Goal: Transaction & Acquisition: Purchase product/service

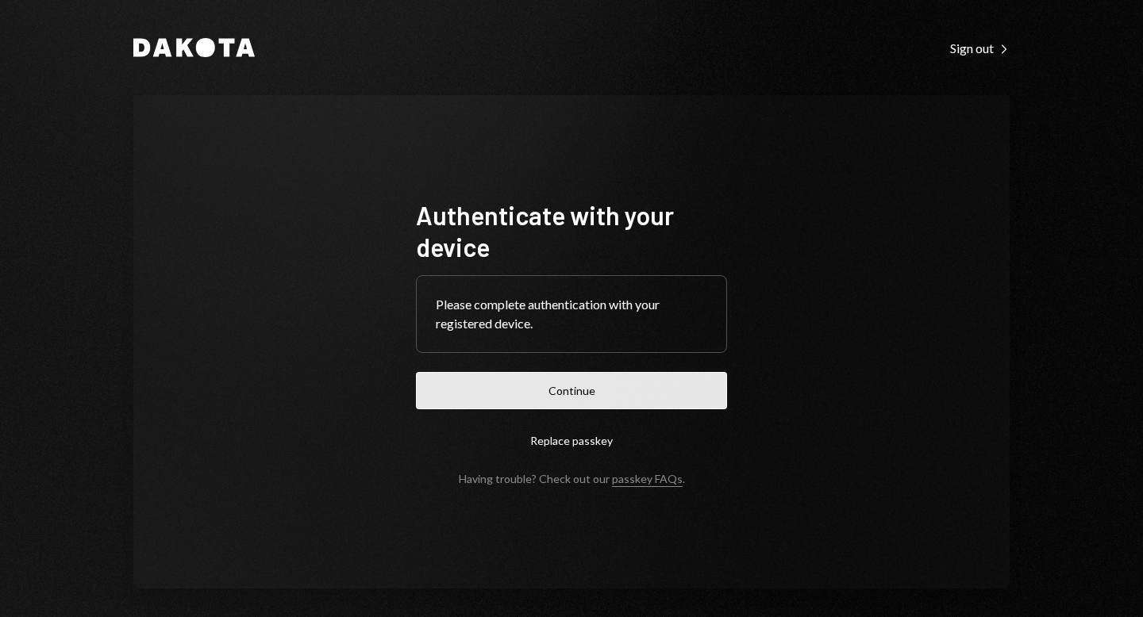
click at [576, 382] on button "Continue" at bounding box center [571, 390] width 311 height 37
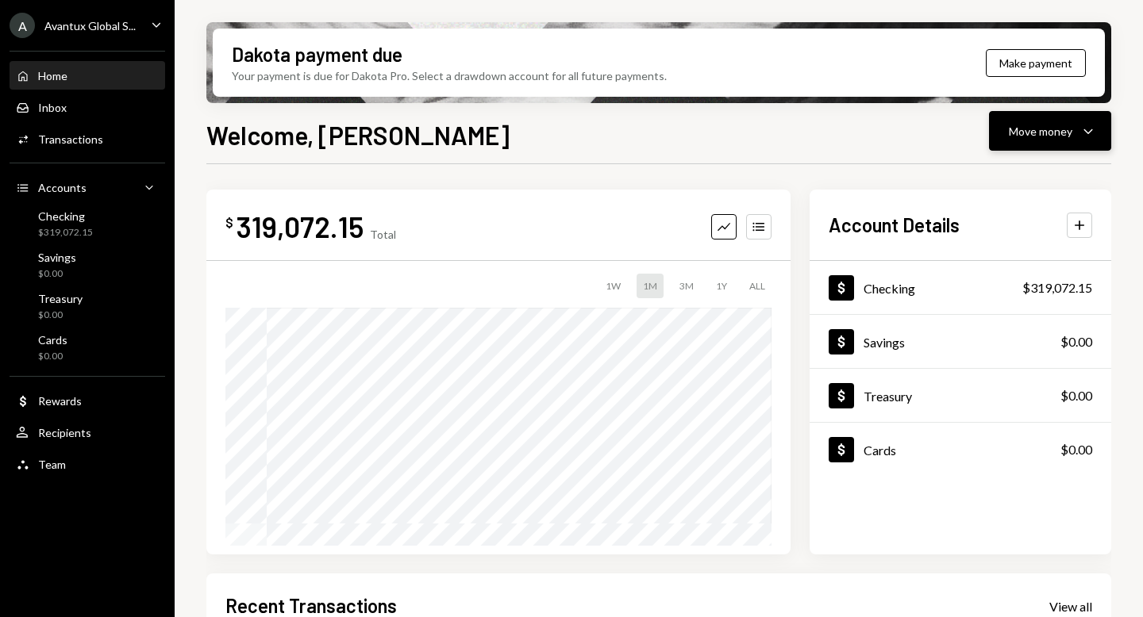
click at [1041, 138] on div "Move money" at bounding box center [1040, 131] width 63 height 17
click at [1031, 174] on div "Send" at bounding box center [1037, 179] width 116 height 17
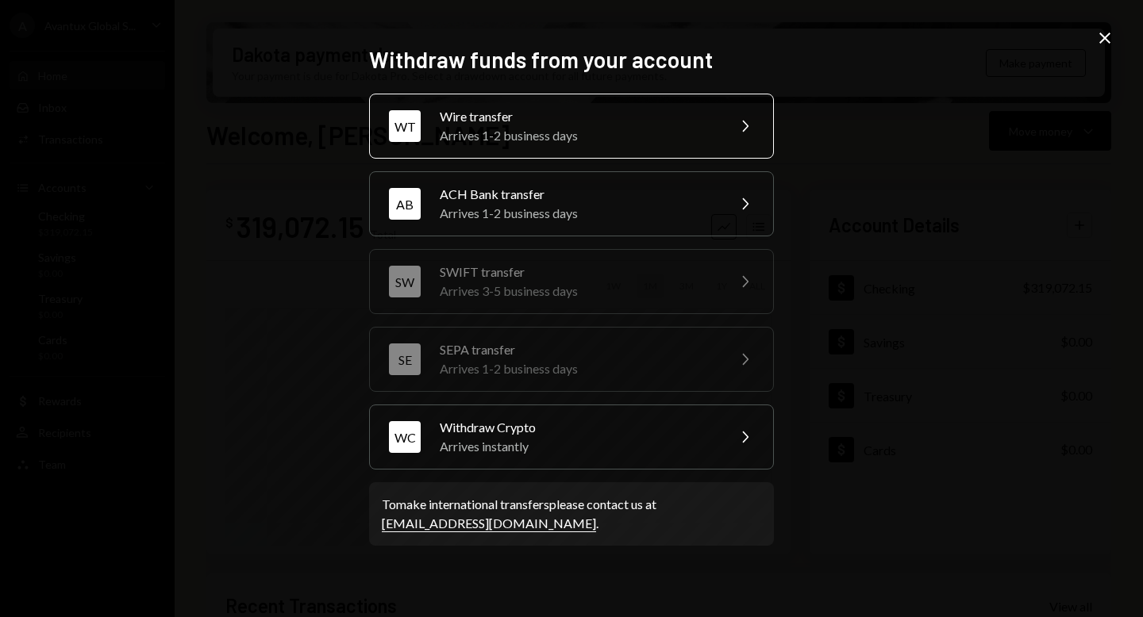
click at [609, 123] on div "Wire transfer" at bounding box center [578, 116] width 276 height 19
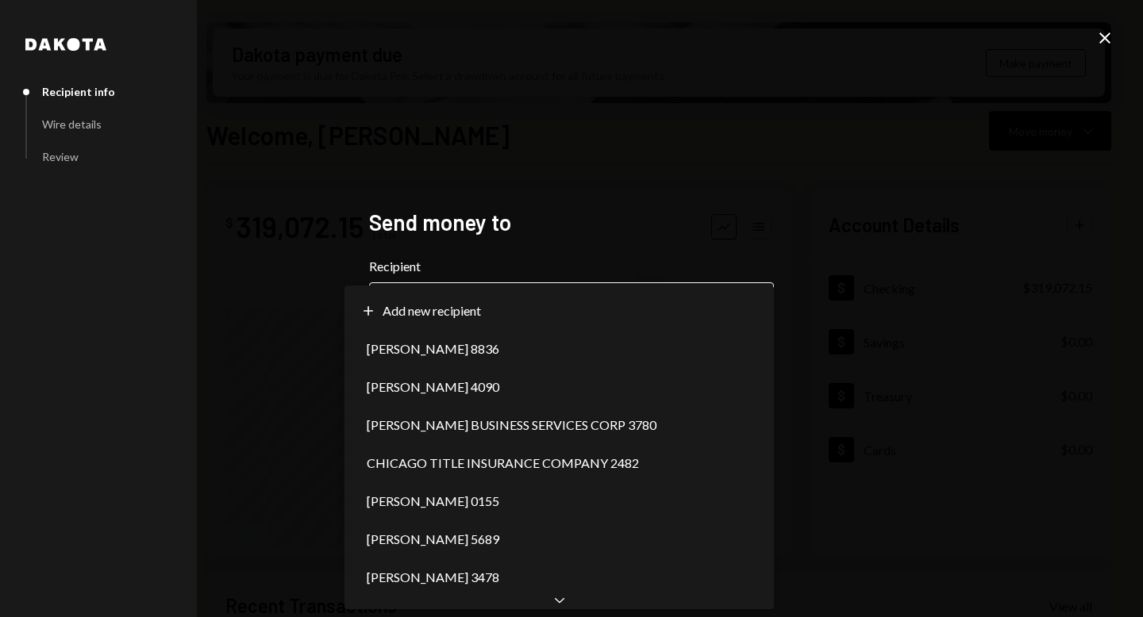
click at [753, 284] on button "Chevron Down" at bounding box center [571, 305] width 405 height 44
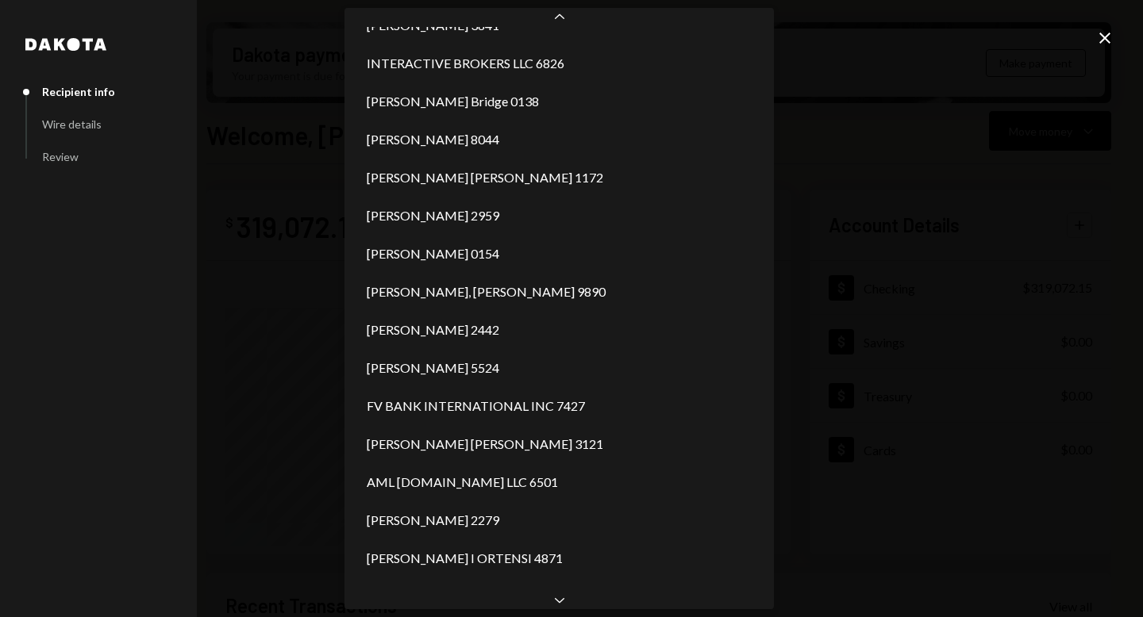
scroll to position [1017, 0]
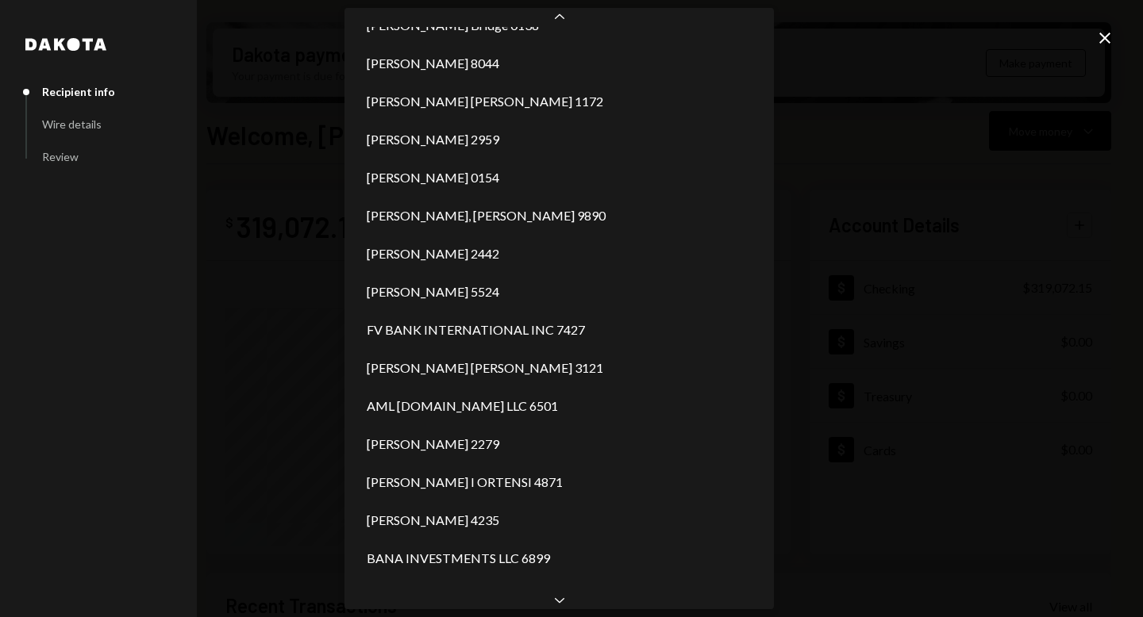
select select "**********"
drag, startPoint x: 432, startPoint y: 334, endPoint x: 440, endPoint y: 340, distance: 10.3
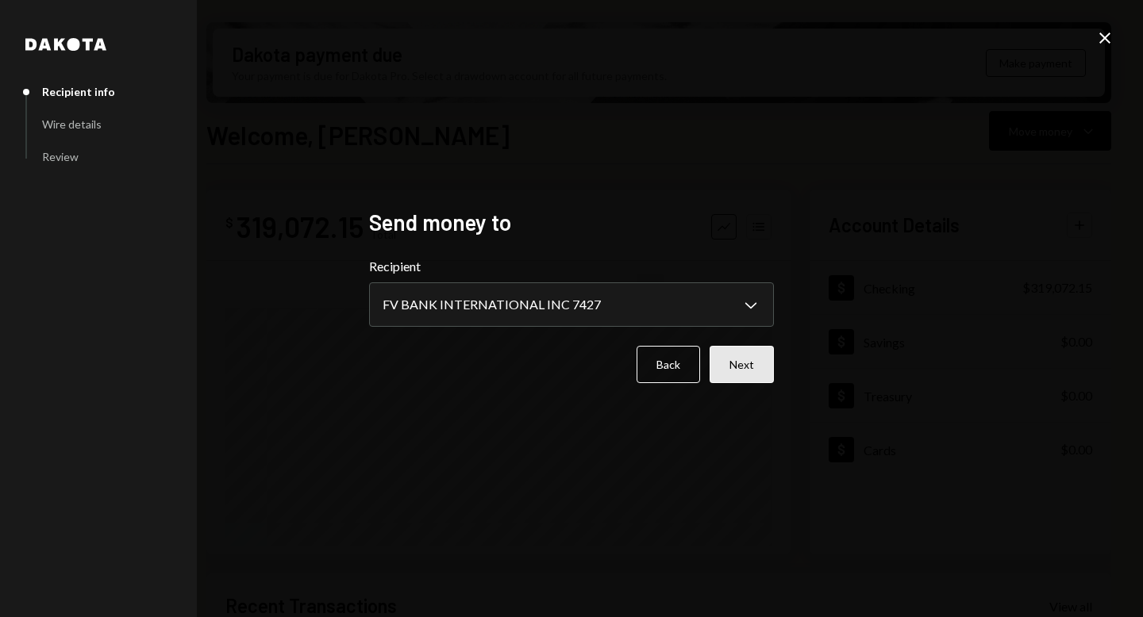
click at [739, 371] on button "Next" at bounding box center [741, 364] width 64 height 37
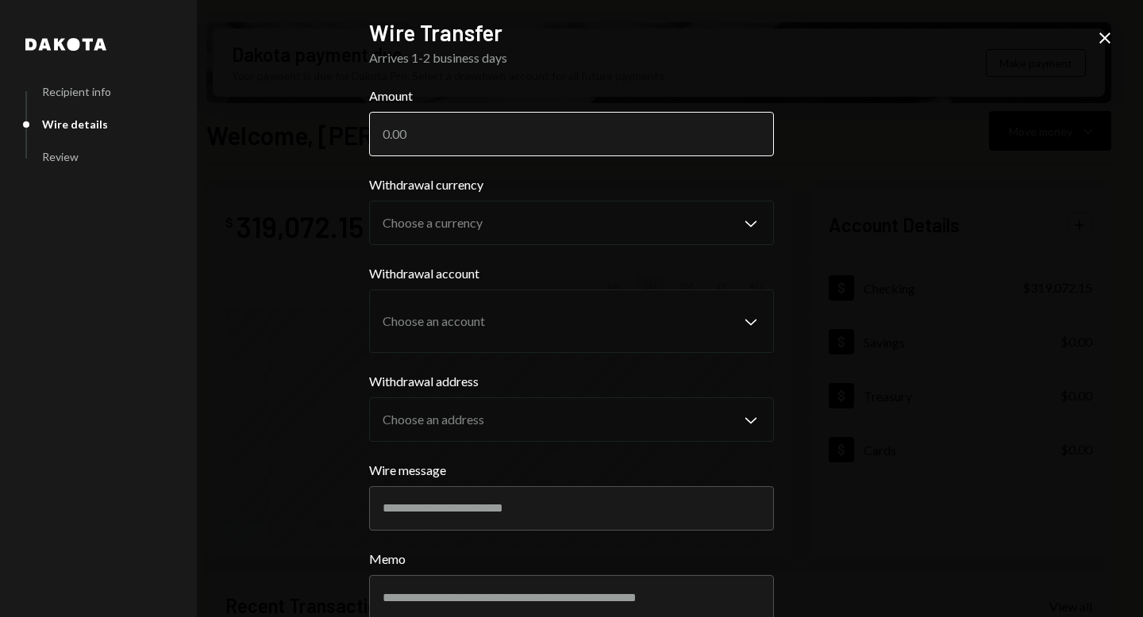
click at [460, 140] on input "Amount" at bounding box center [571, 134] width 405 height 44
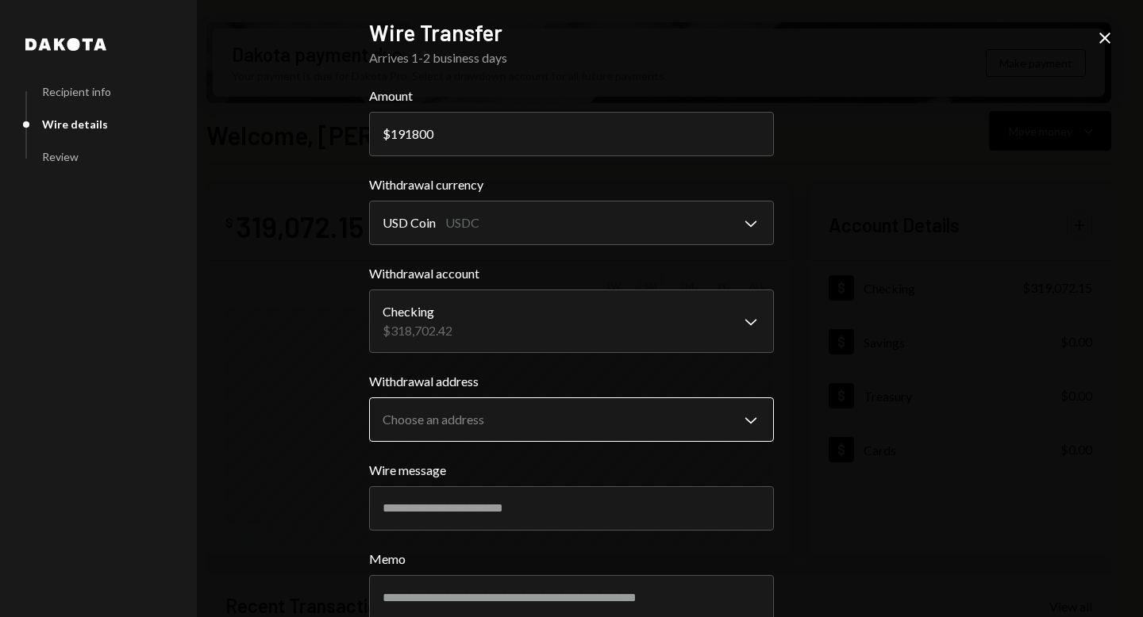
type input "191800"
click at [545, 420] on body "A Avantux Global S... Caret Down Home Home Inbox Inbox Activities Transactions …" at bounding box center [571, 308] width 1143 height 617
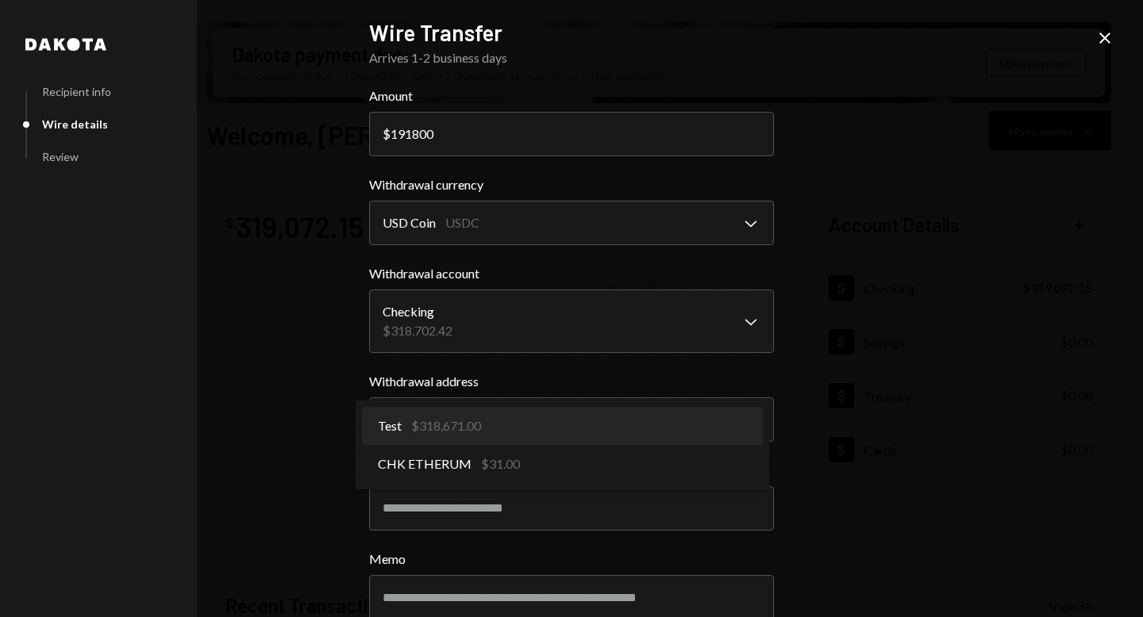
select select "**********"
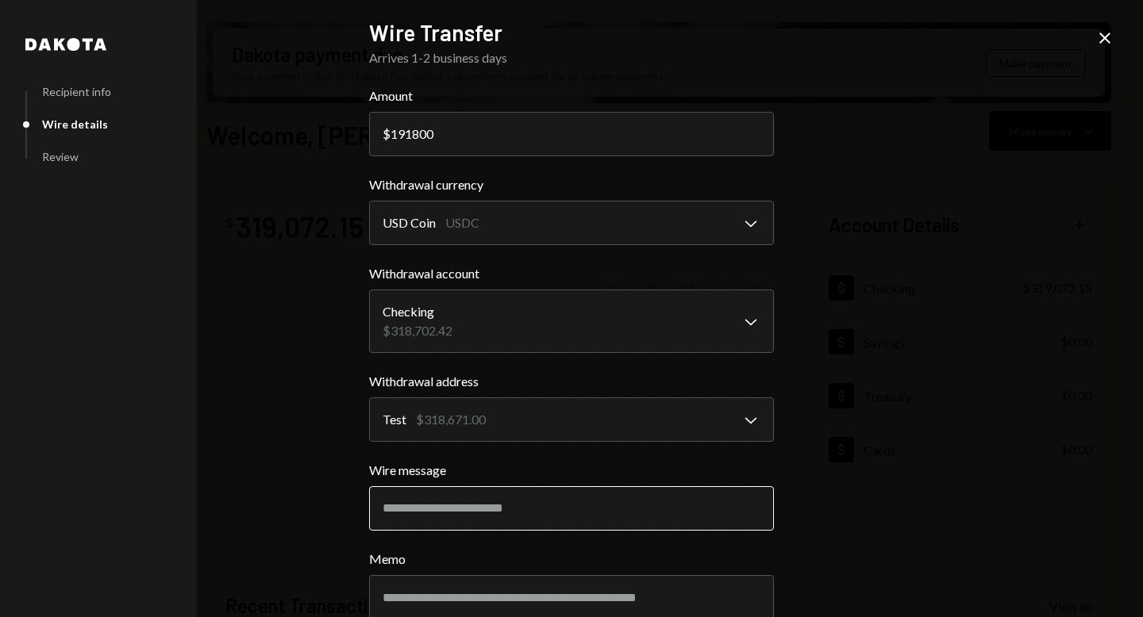
click at [490, 504] on input "Wire message" at bounding box center [571, 508] width 405 height 44
type input "**********"
click at [815, 390] on div "**********" at bounding box center [571, 308] width 1143 height 617
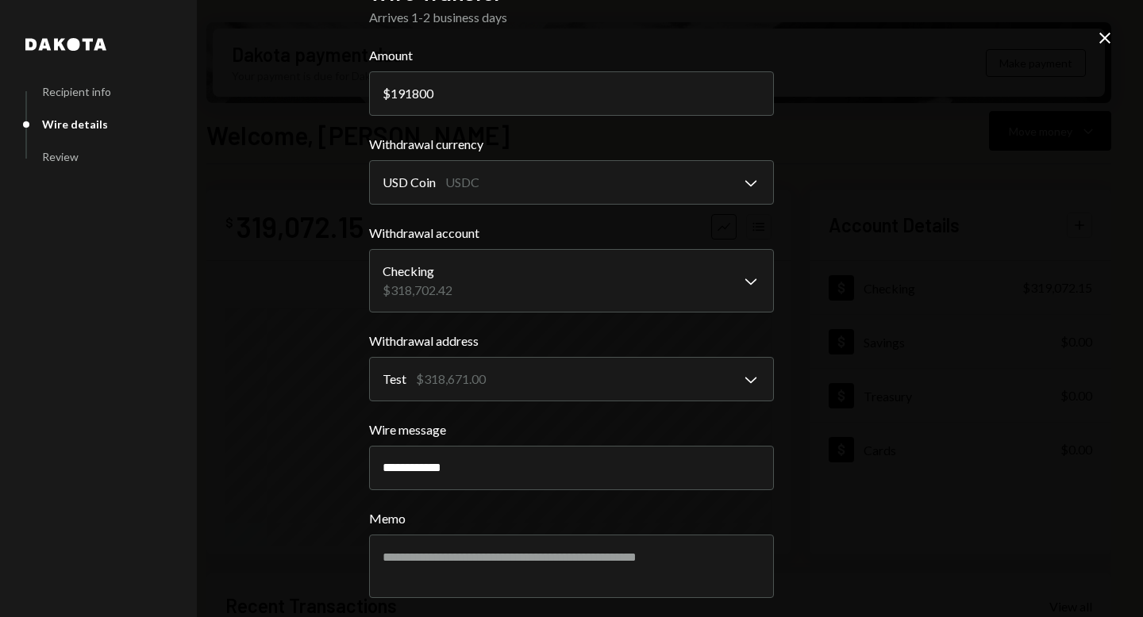
scroll to position [102, 0]
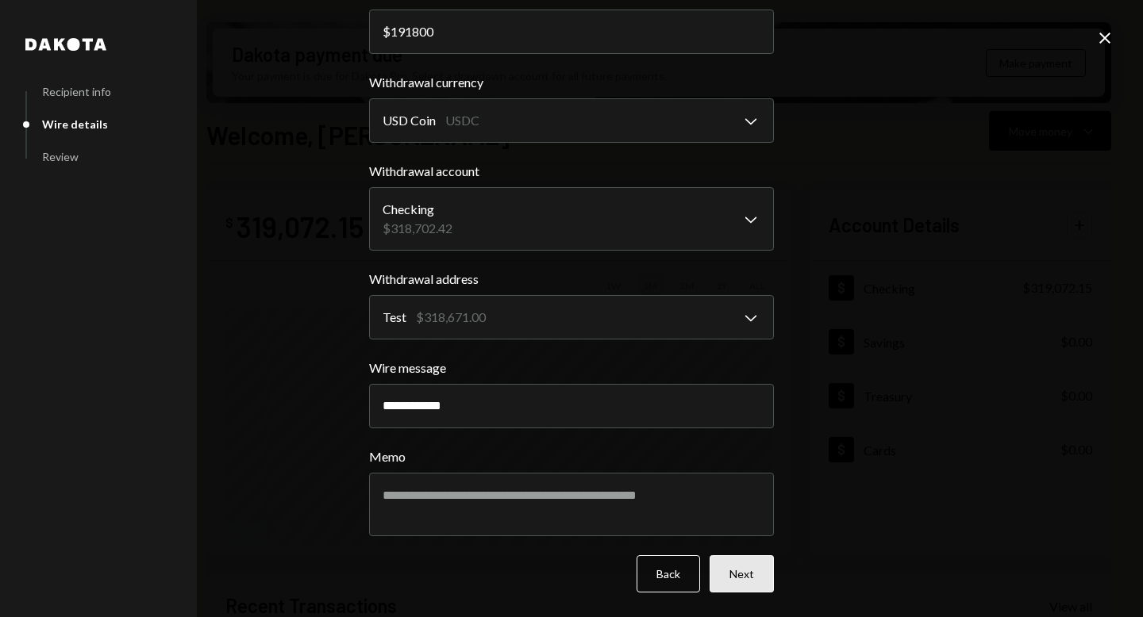
click at [763, 567] on button "Next" at bounding box center [741, 573] width 64 height 37
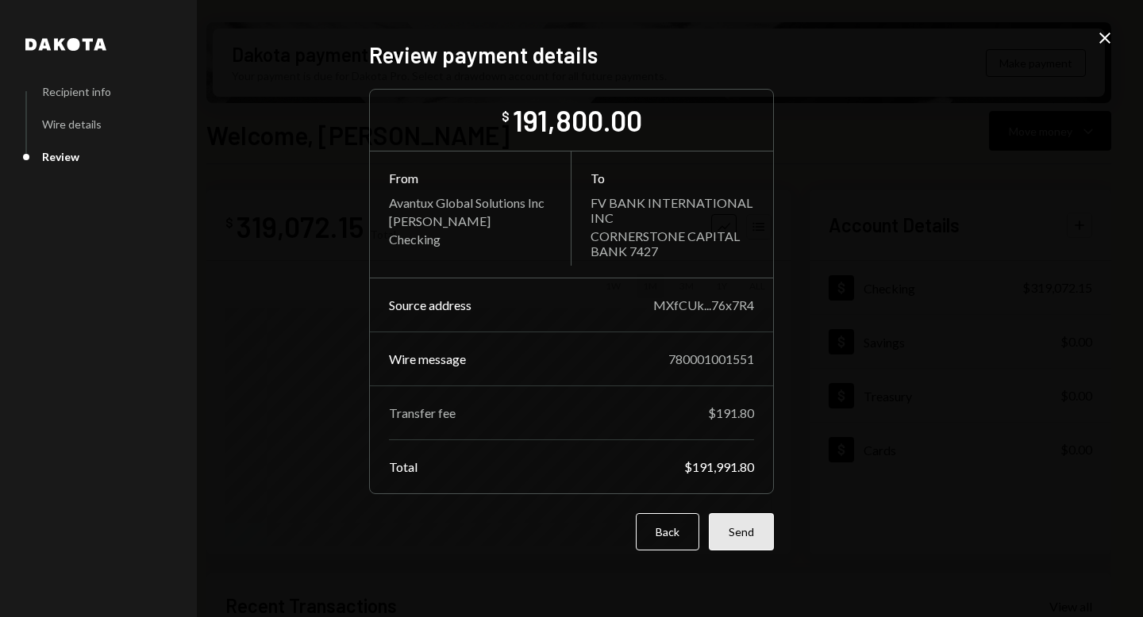
click at [753, 538] on button "Send" at bounding box center [741, 531] width 65 height 37
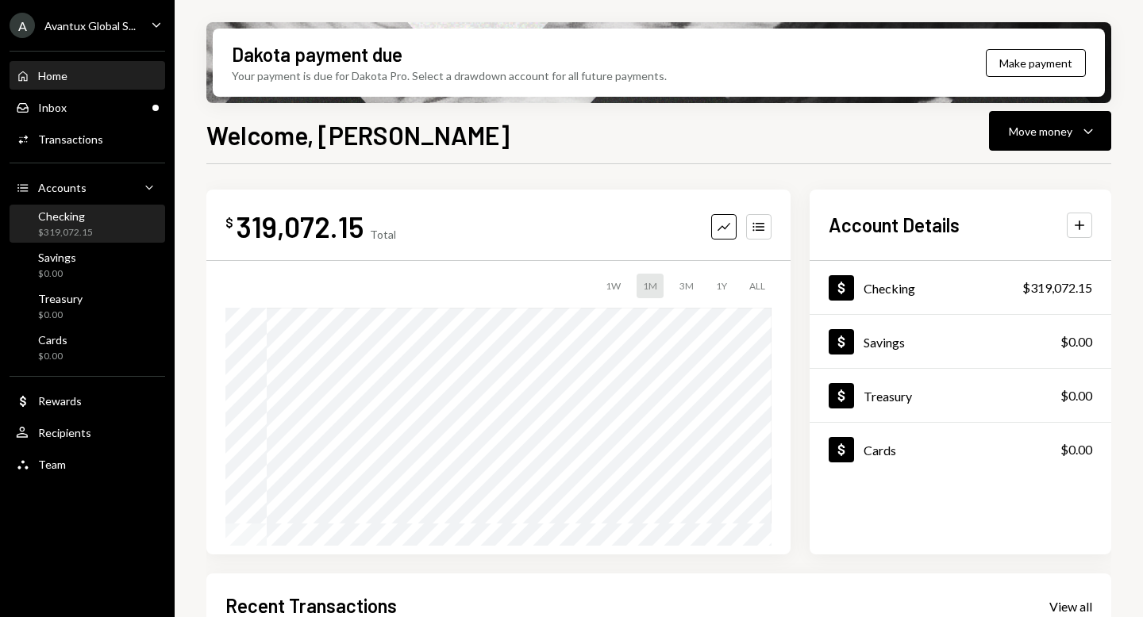
click at [87, 233] on div "$319,072.15" at bounding box center [65, 232] width 55 height 13
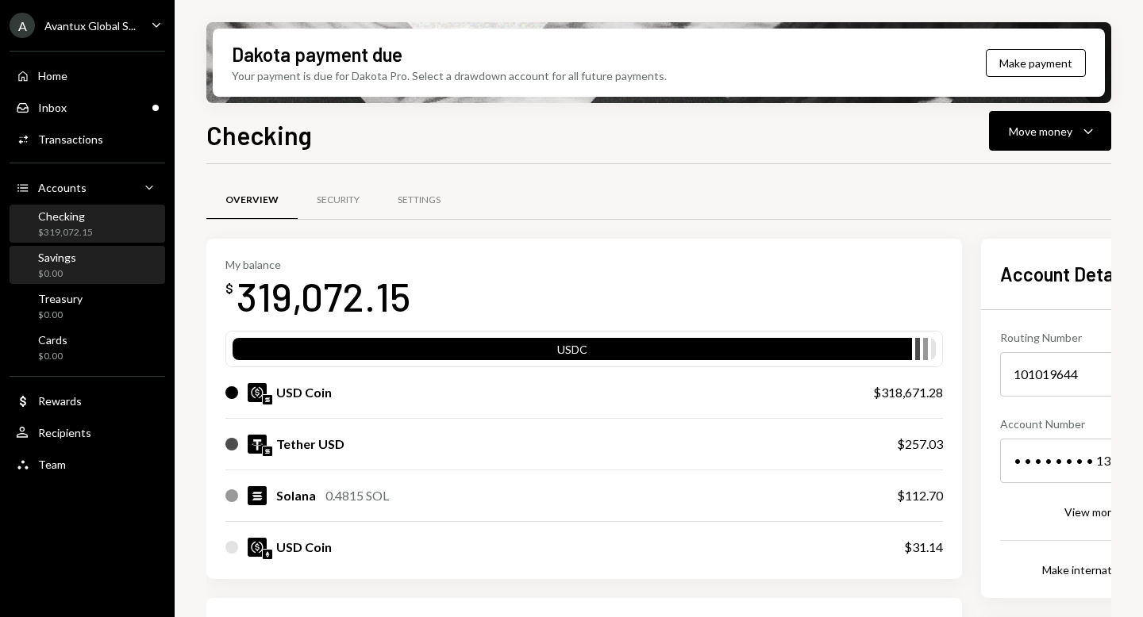
click at [60, 267] on div "$0.00" at bounding box center [57, 273] width 38 height 13
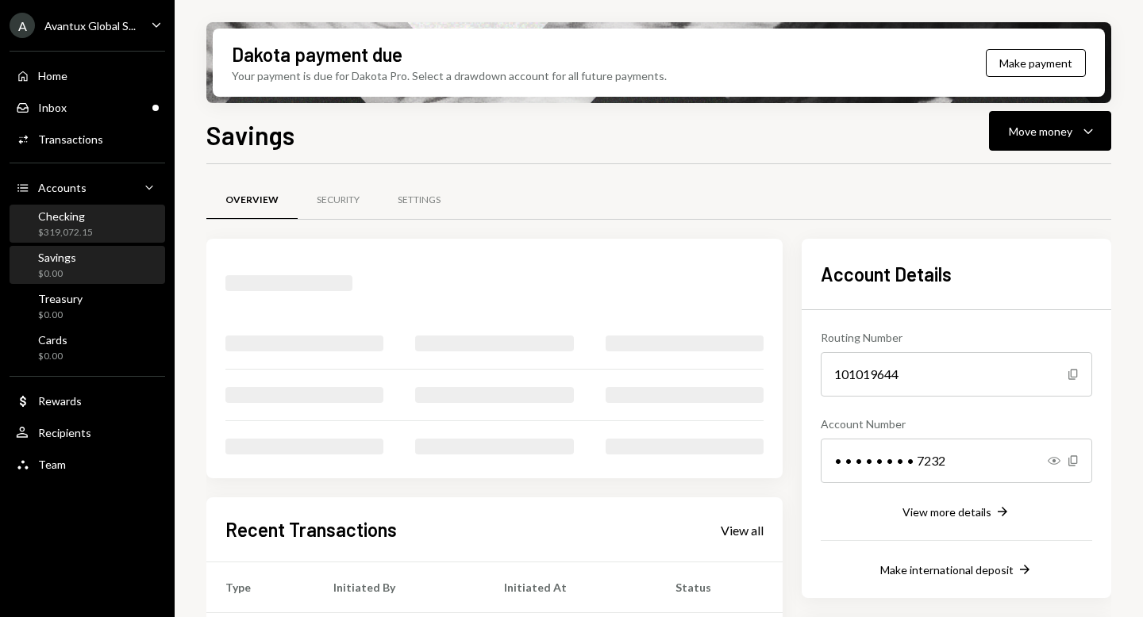
click at [64, 228] on div "$319,072.15" at bounding box center [65, 232] width 55 height 13
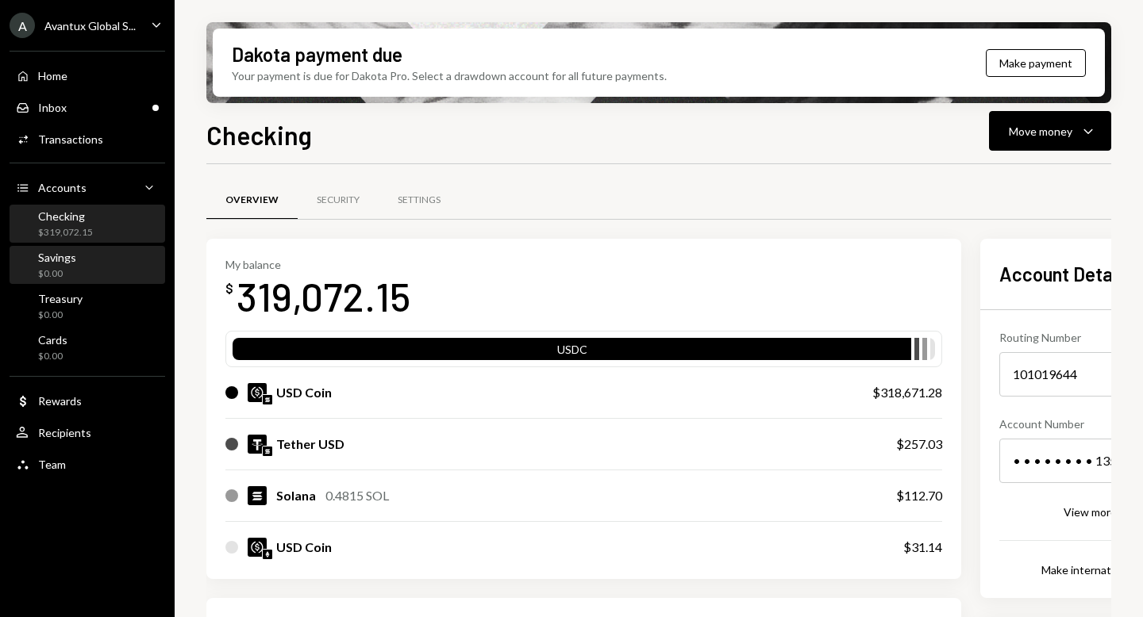
click at [79, 271] on div "Savings $0.00" at bounding box center [87, 266] width 143 height 30
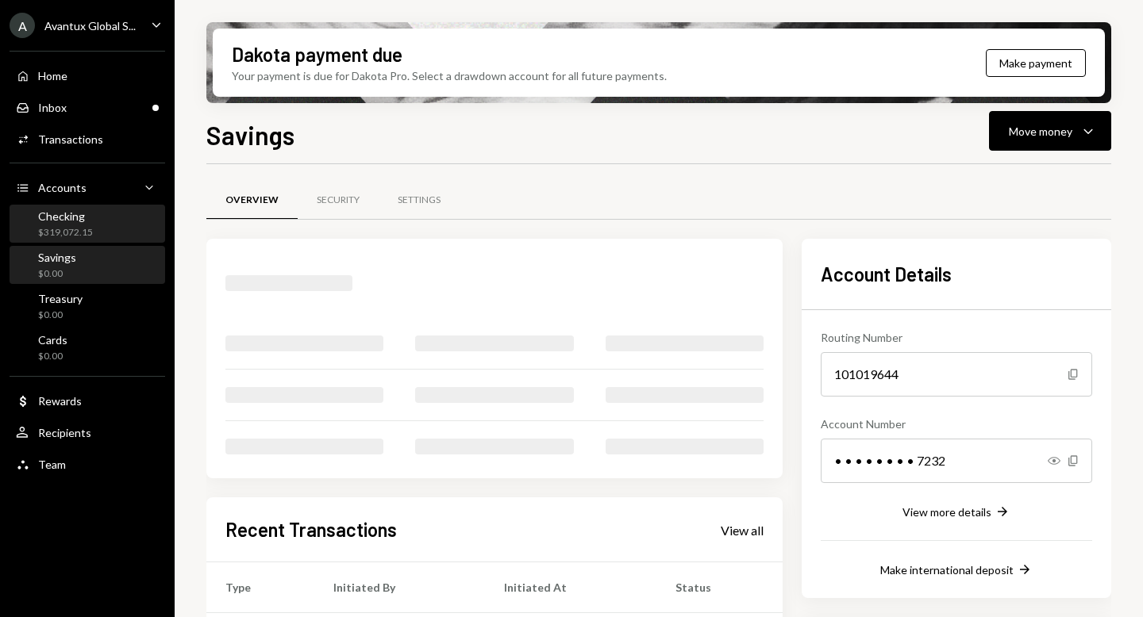
click at [75, 233] on div "$319,072.15" at bounding box center [65, 232] width 55 height 13
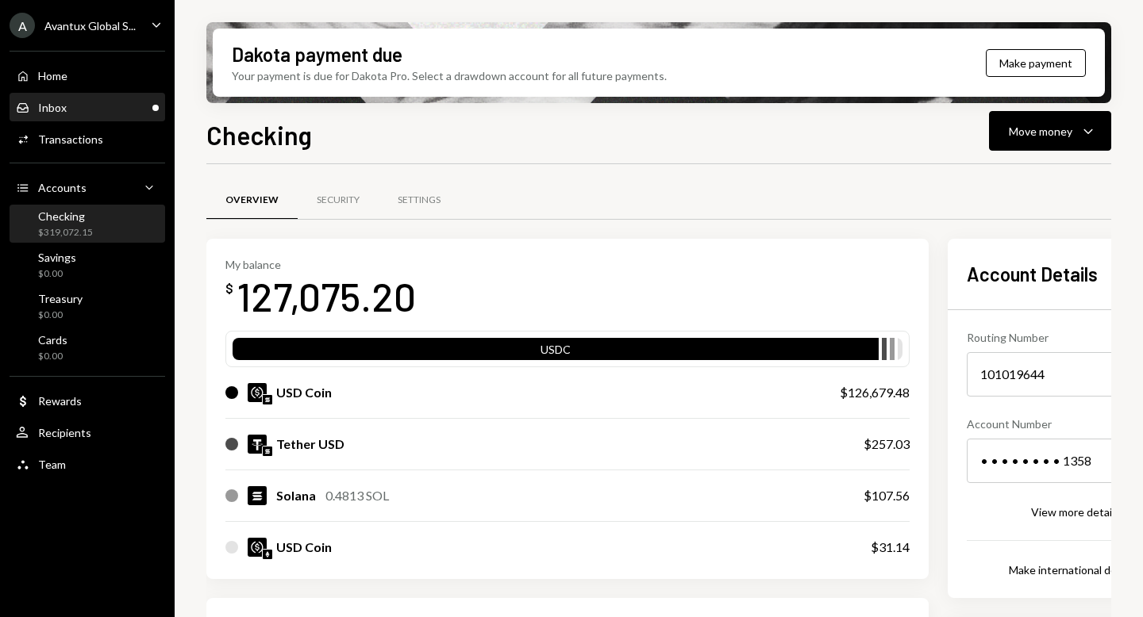
click at [123, 108] on div "Inbox Inbox" at bounding box center [87, 108] width 143 height 14
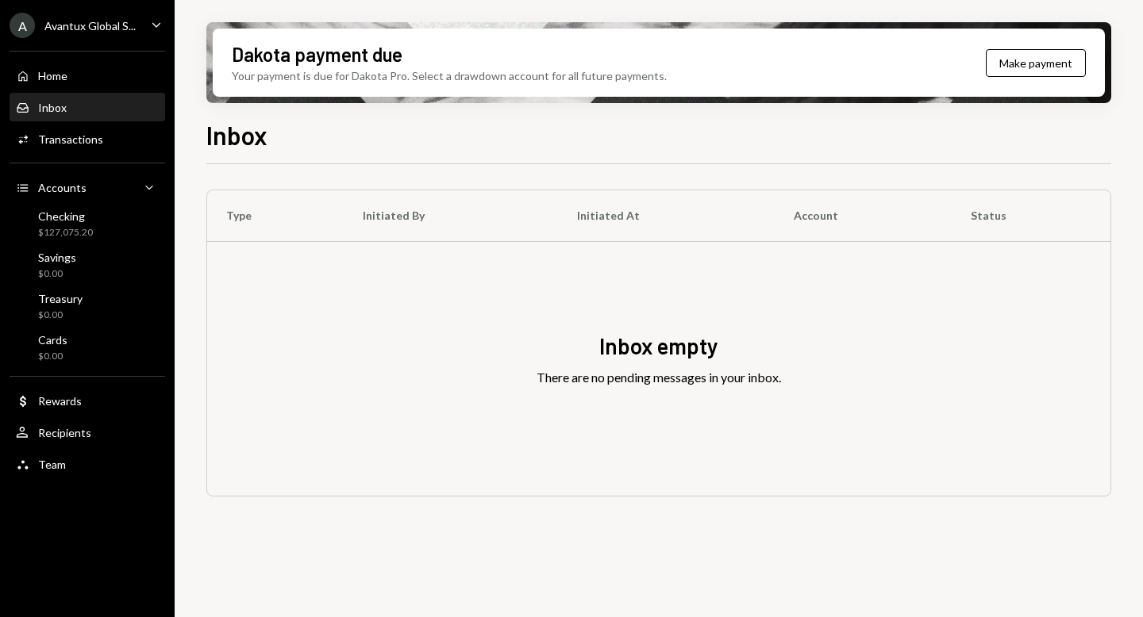
click at [71, 33] on div "A Avantux Global S..." at bounding box center [73, 25] width 126 height 25
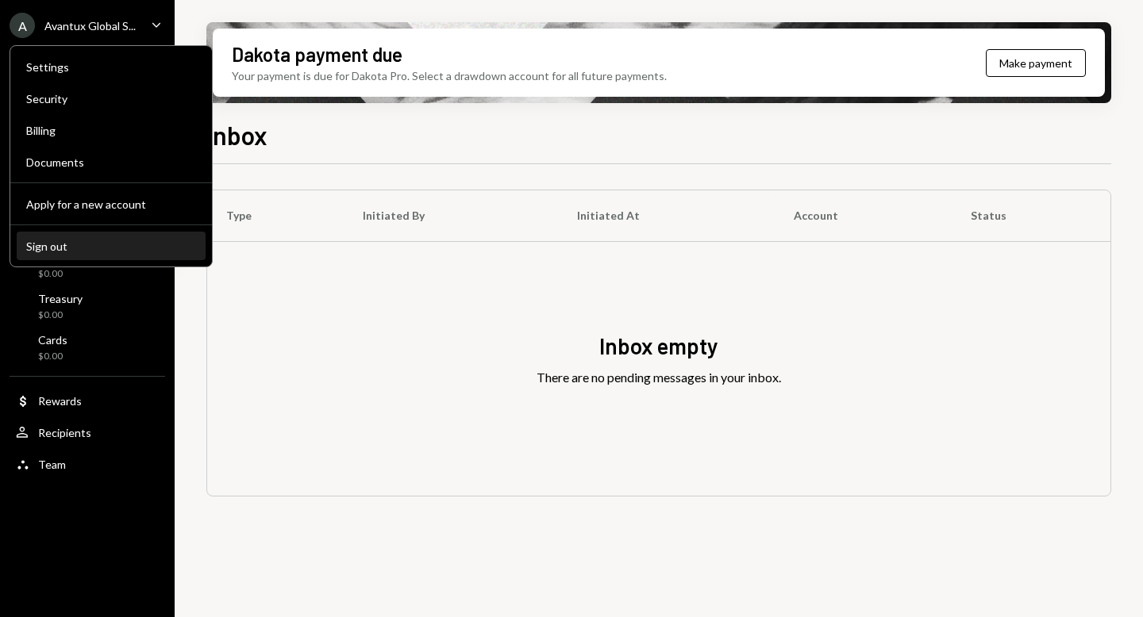
click at [63, 256] on button "Sign out" at bounding box center [111, 247] width 189 height 29
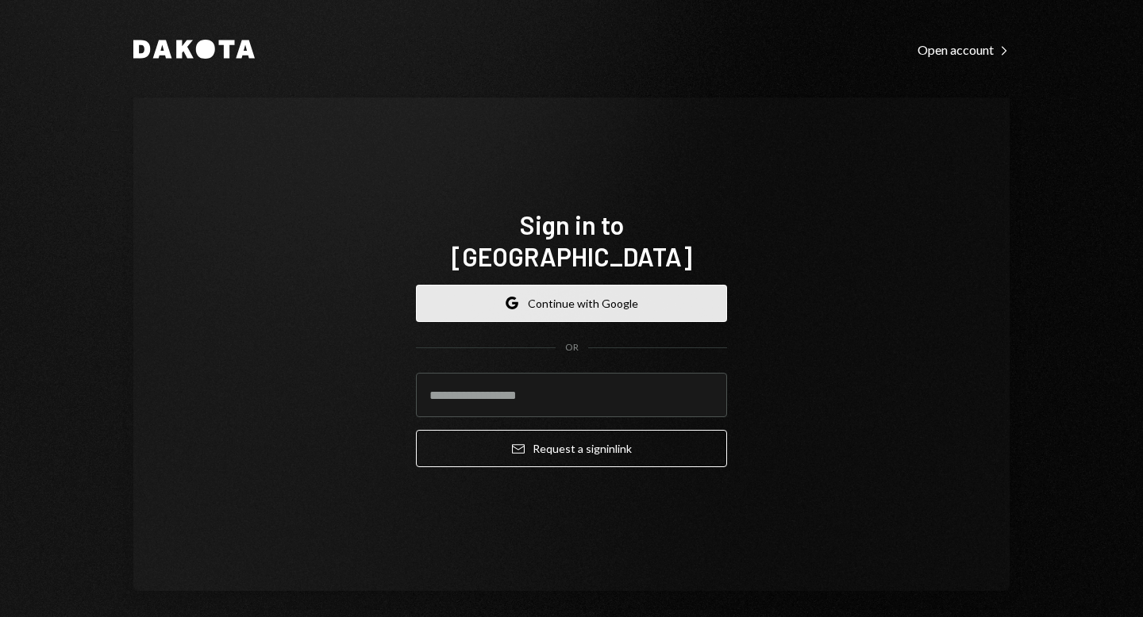
click at [546, 299] on button "Google Continue with Google" at bounding box center [571, 303] width 311 height 37
